Goal: Find specific page/section: Find specific page/section

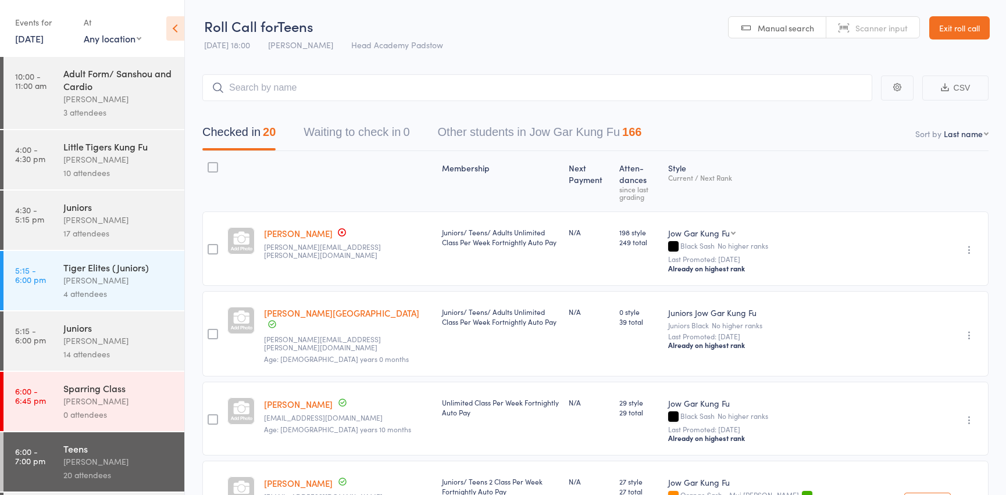
click at [978, 28] on link "Exit roll call" at bounding box center [959, 27] width 60 height 23
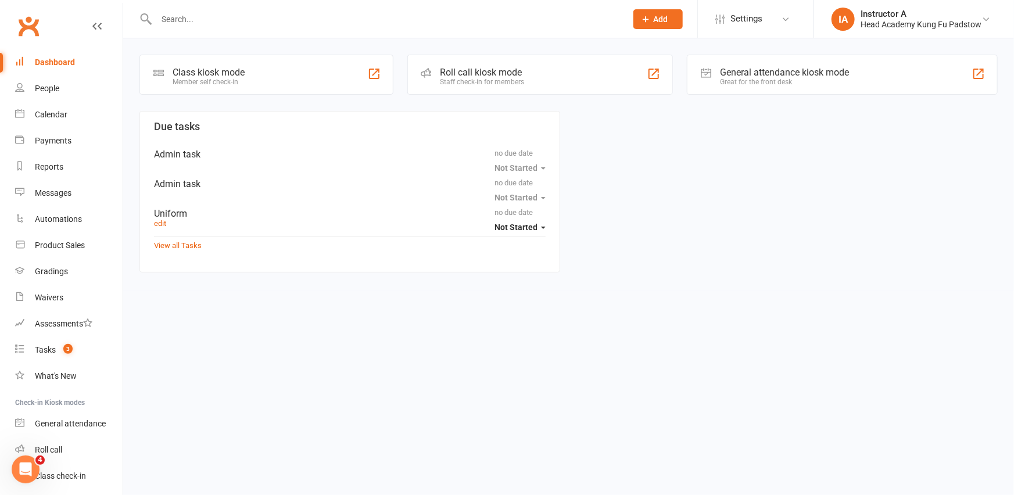
click at [338, 10] on div at bounding box center [378, 19] width 479 height 38
click at [338, 13] on input "text" at bounding box center [386, 19] width 466 height 16
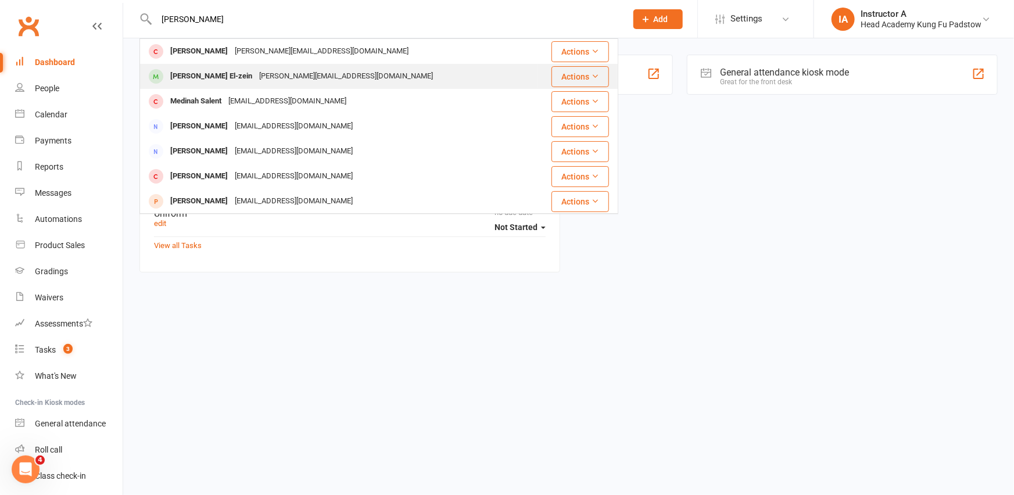
type input "[PERSON_NAME]"
click at [192, 74] on div "[PERSON_NAME] El-zein" at bounding box center [211, 76] width 89 height 17
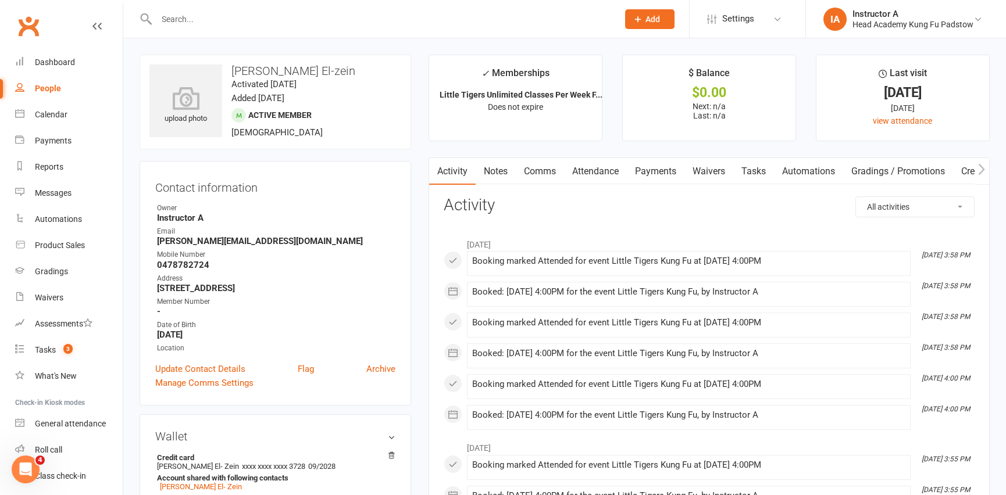
click at [666, 177] on link "Payments" at bounding box center [656, 171] width 58 height 27
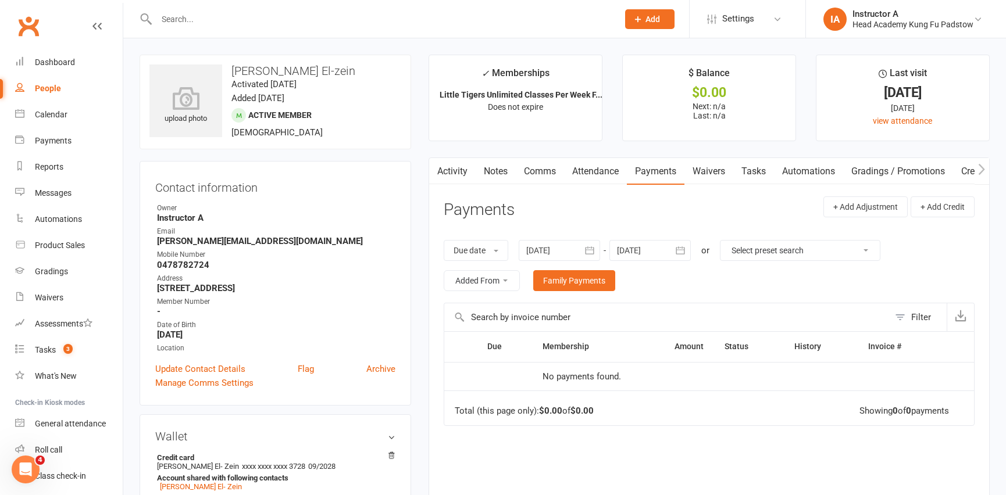
click at [609, 171] on link "Attendance" at bounding box center [595, 171] width 63 height 27
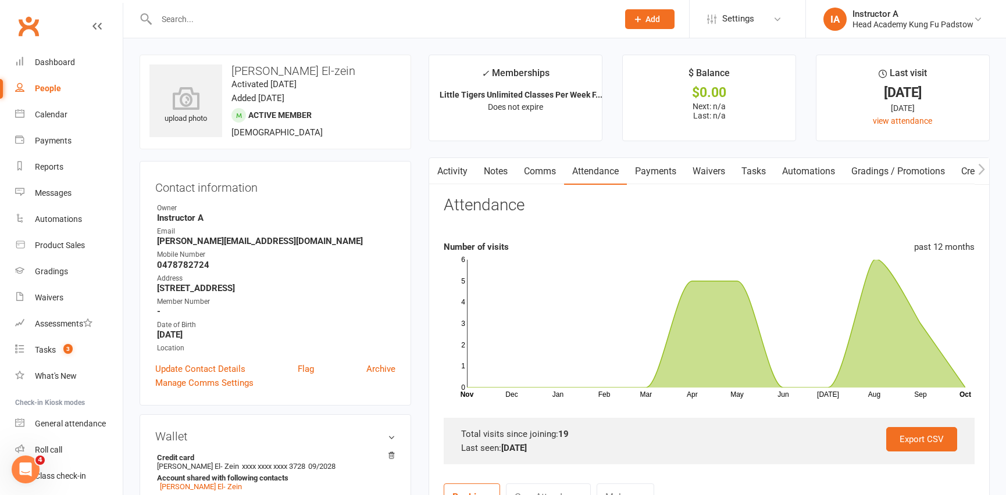
click at [550, 174] on link "Comms" at bounding box center [540, 171] width 48 height 27
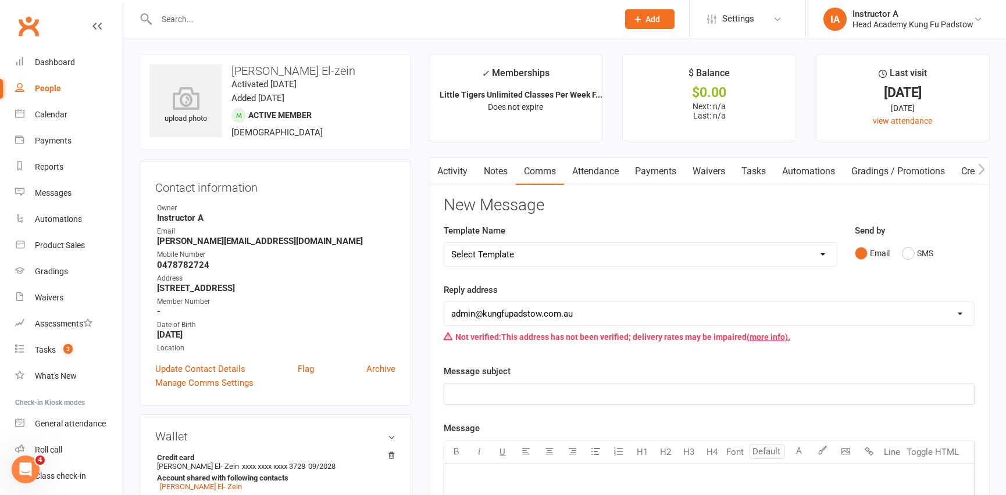
click at [486, 180] on link "Notes" at bounding box center [495, 171] width 40 height 27
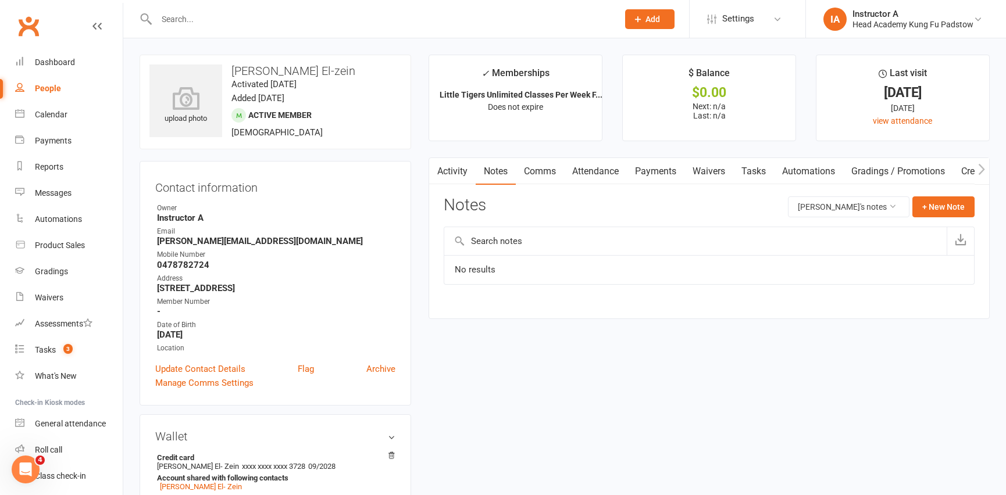
click at [453, 174] on link "Activity" at bounding box center [452, 171] width 46 height 27
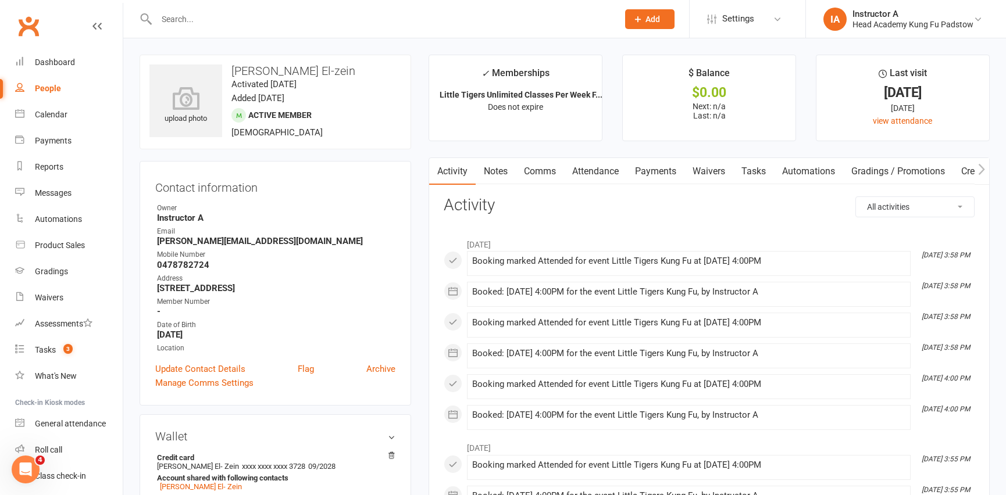
click at [499, 169] on link "Notes" at bounding box center [495, 171] width 40 height 27
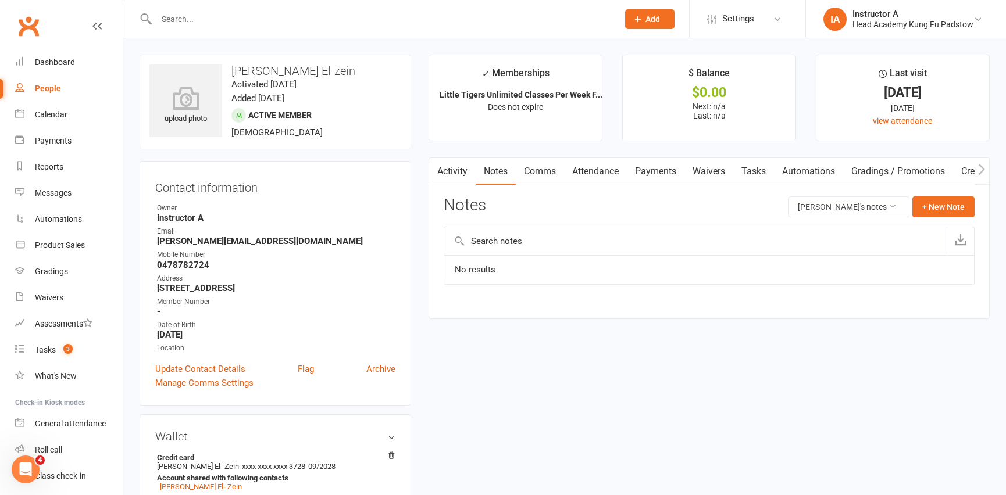
click at [539, 168] on link "Comms" at bounding box center [540, 171] width 48 height 27
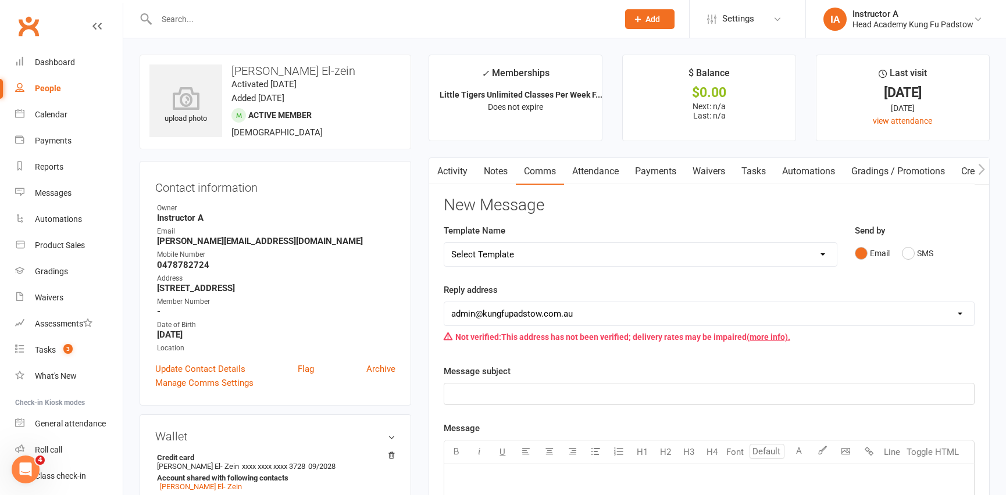
click at [493, 174] on link "Notes" at bounding box center [495, 171] width 40 height 27
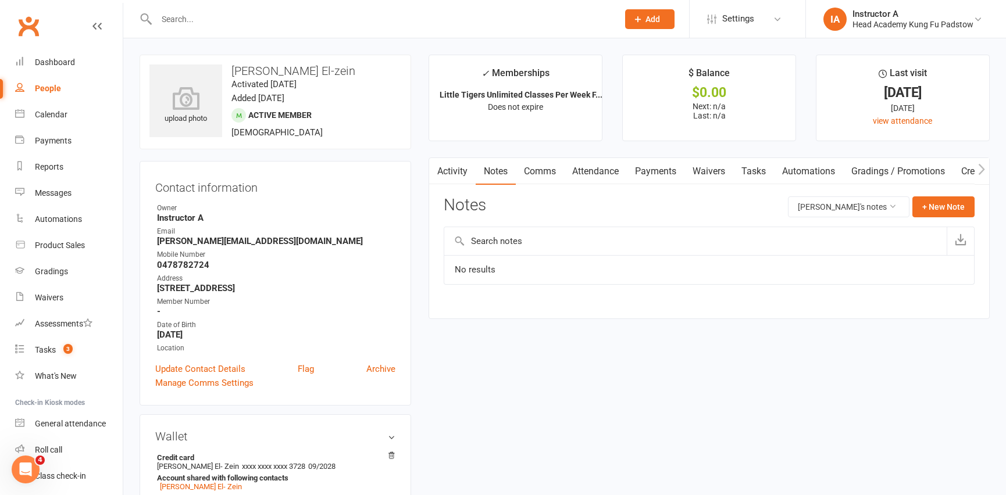
click at [448, 170] on link "Activity" at bounding box center [452, 171] width 46 height 27
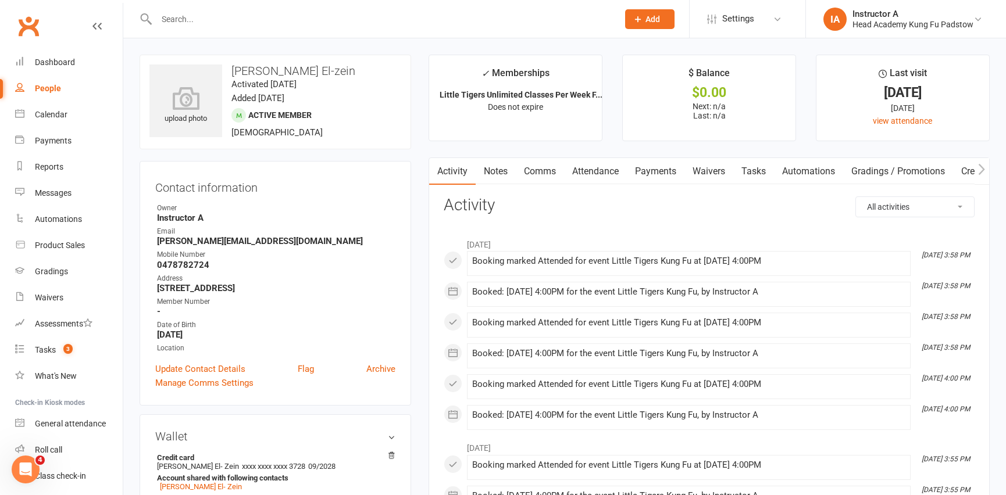
click at [504, 173] on link "Notes" at bounding box center [495, 171] width 40 height 27
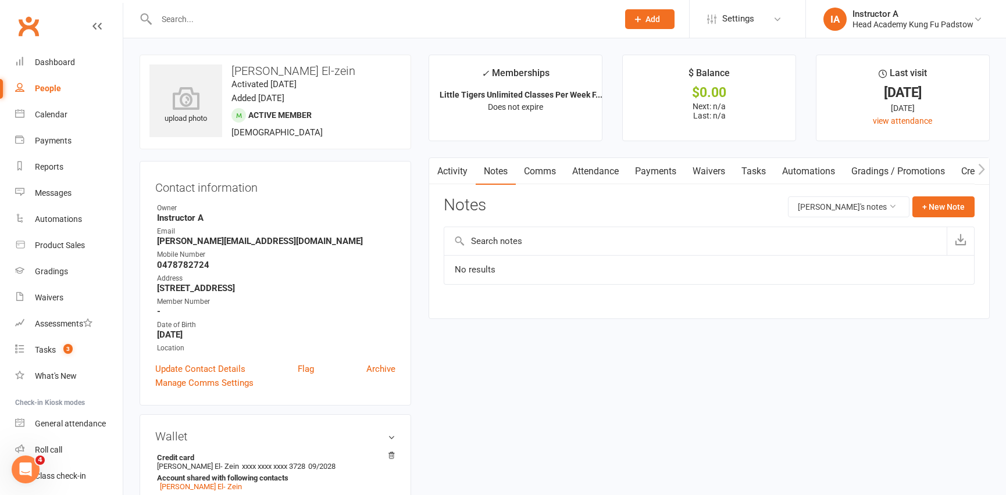
click at [540, 168] on link "Comms" at bounding box center [540, 171] width 48 height 27
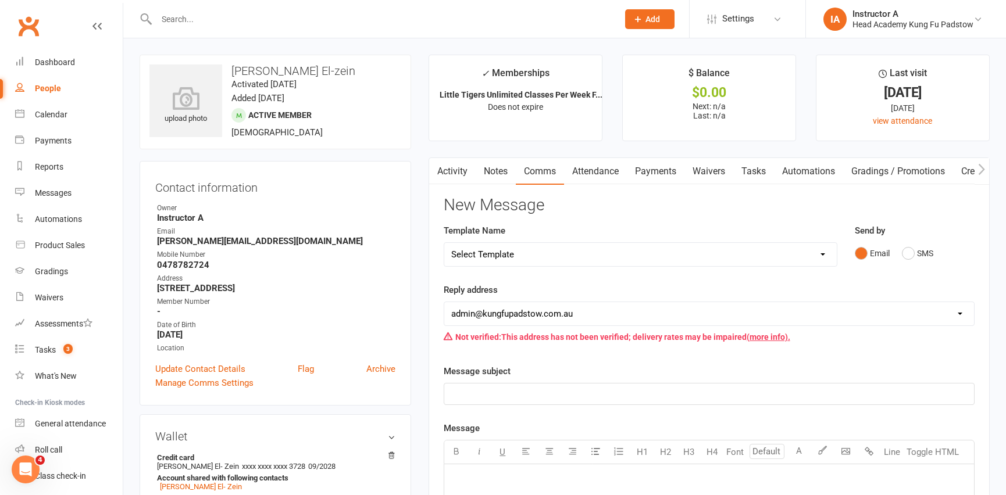
click at [587, 167] on link "Attendance" at bounding box center [595, 171] width 63 height 27
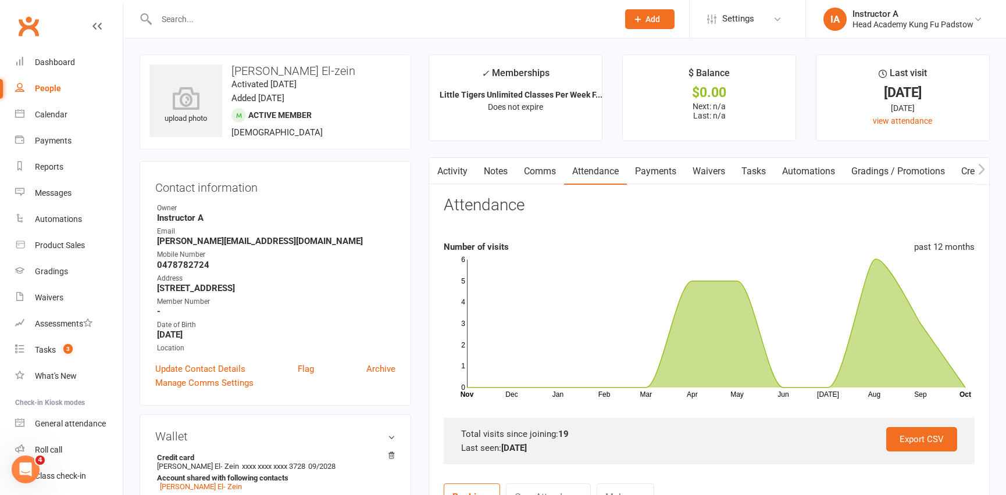
click at [651, 166] on link "Payments" at bounding box center [656, 171] width 58 height 27
